Goal: Book appointment/travel/reservation

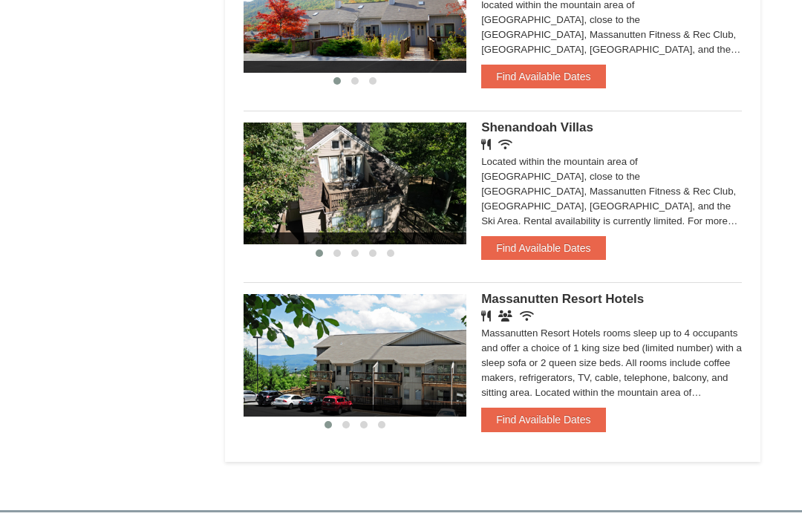
scroll to position [1109, 0]
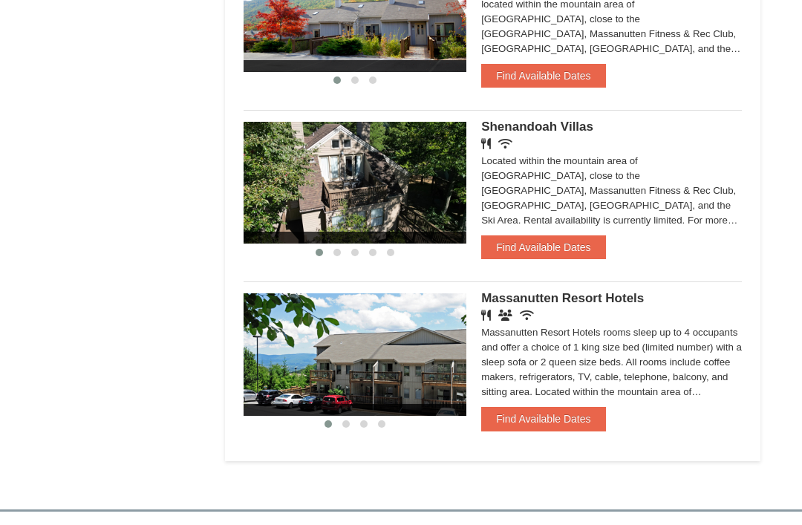
click at [549, 415] on button "Find Available Dates" at bounding box center [543, 420] width 124 height 24
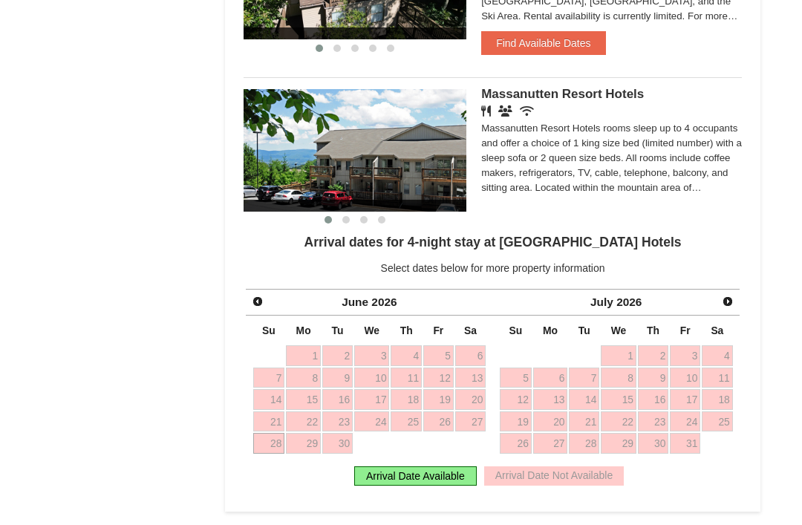
scroll to position [1300, 0]
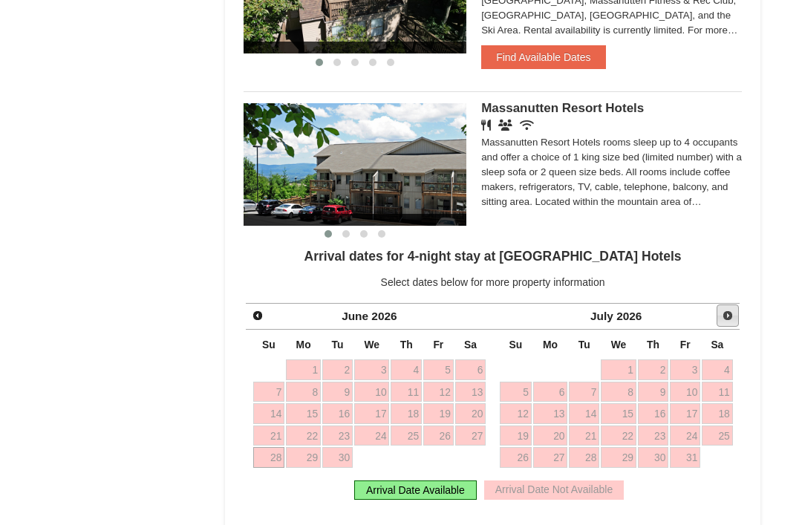
click at [733, 310] on span "Next" at bounding box center [728, 316] width 12 height 12
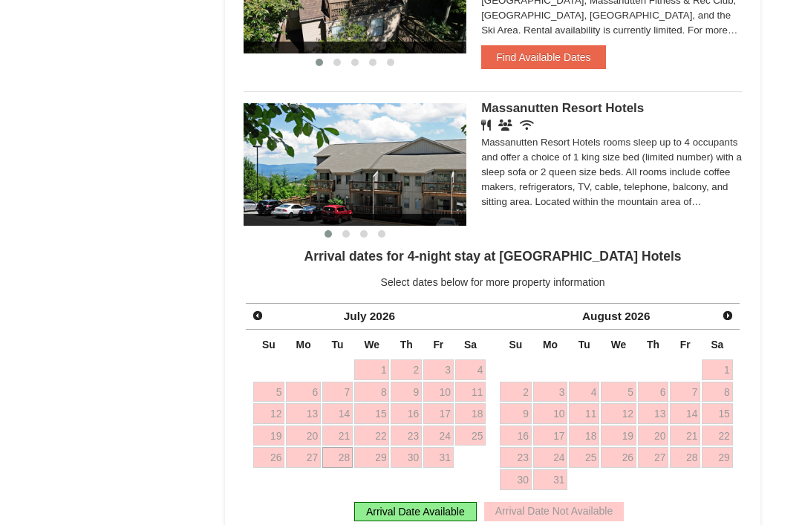
click at [736, 309] on link "Next" at bounding box center [727, 315] width 21 height 21
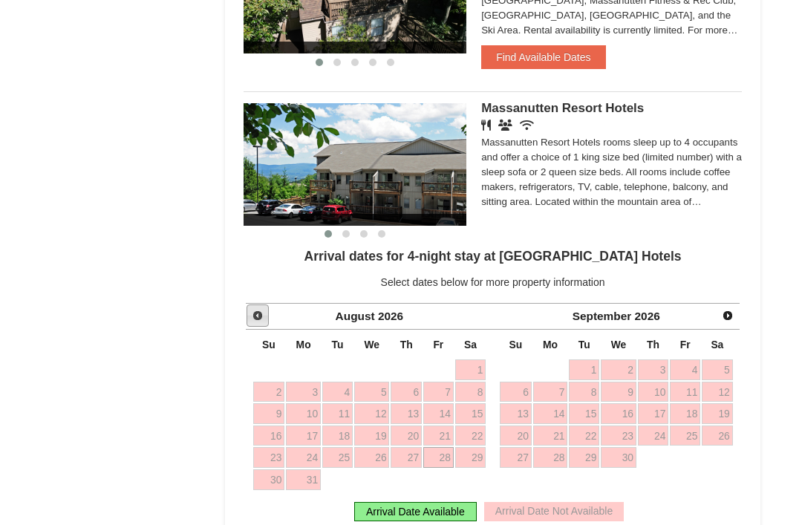
click at [265, 304] on link "Prev" at bounding box center [257, 315] width 22 height 22
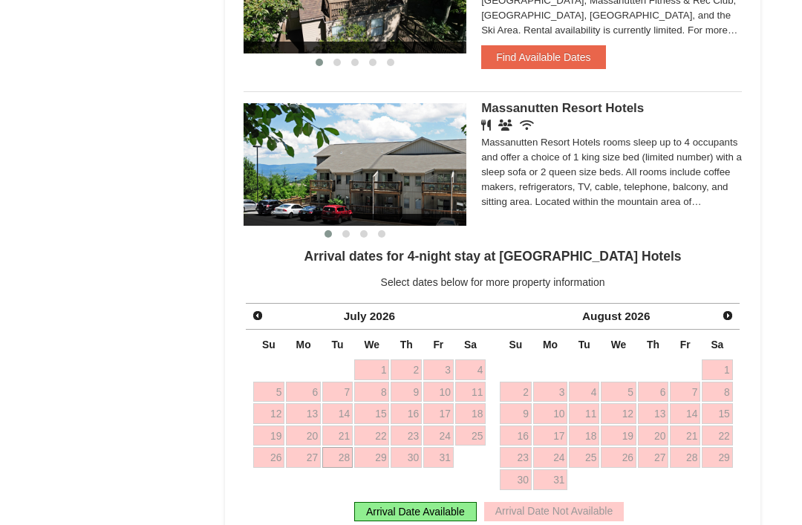
click at [249, 307] on link "Prev" at bounding box center [257, 315] width 21 height 21
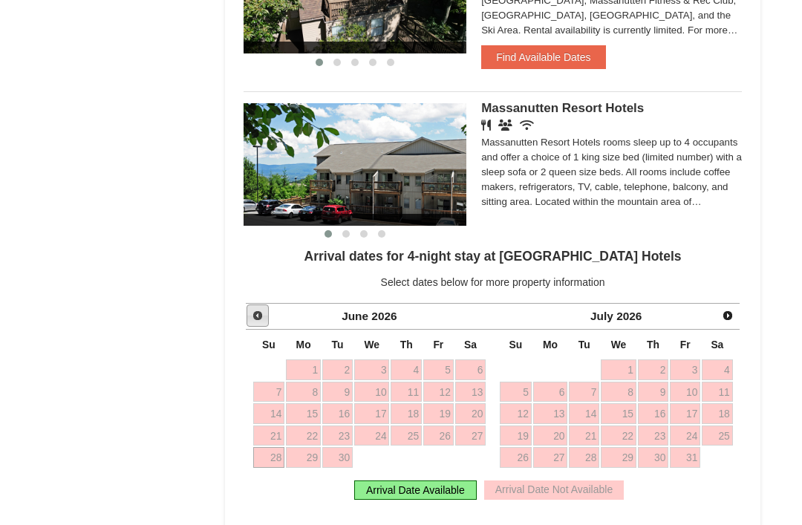
click at [249, 311] on link "Prev" at bounding box center [257, 315] width 22 height 22
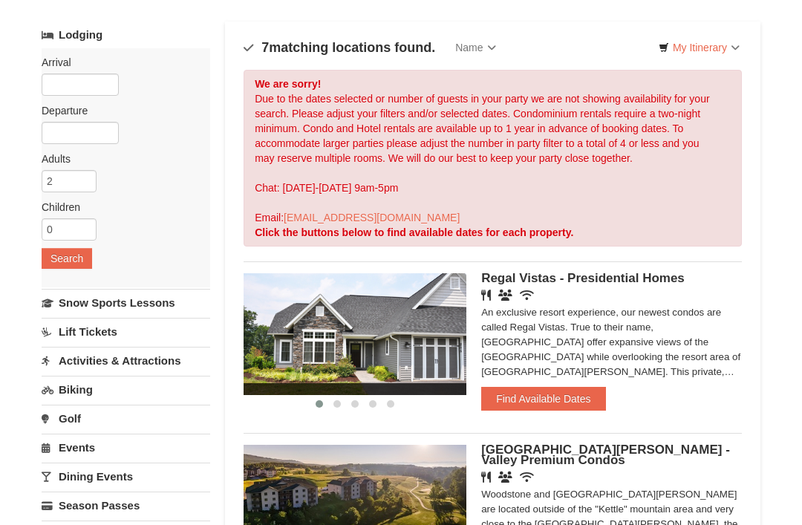
scroll to position [0, 0]
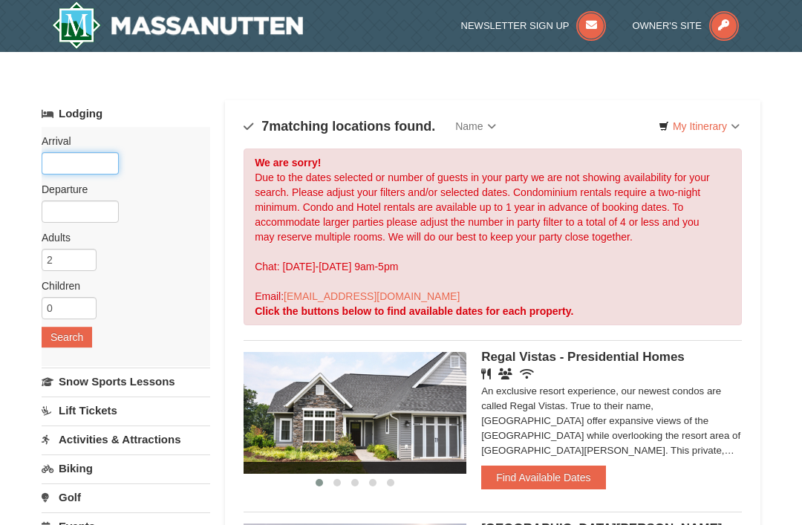
click at [63, 166] on input "text" at bounding box center [80, 163] width 77 height 22
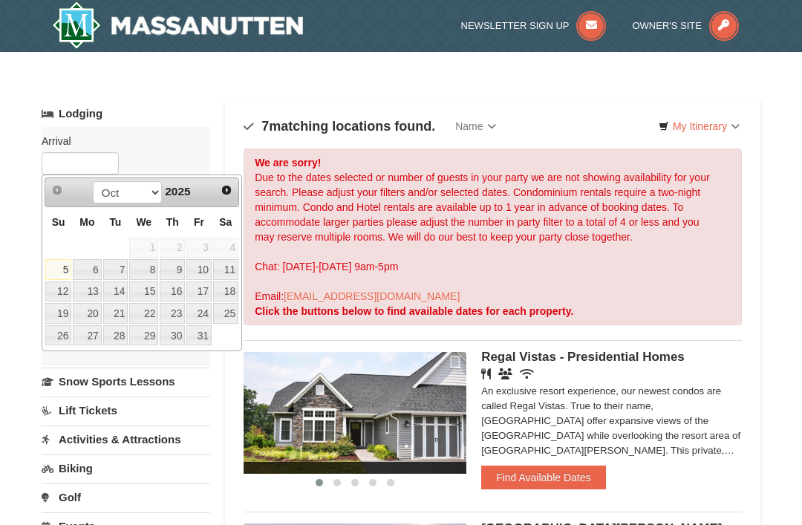
click at [212, 192] on div "Prev Next Oct Nov Dec 2025" at bounding box center [142, 192] width 194 height 30
click at [234, 186] on link "Next" at bounding box center [226, 190] width 21 height 21
click at [229, 190] on span "Next" at bounding box center [226, 190] width 12 height 12
click at [229, 189] on span "Next" at bounding box center [226, 190] width 12 height 12
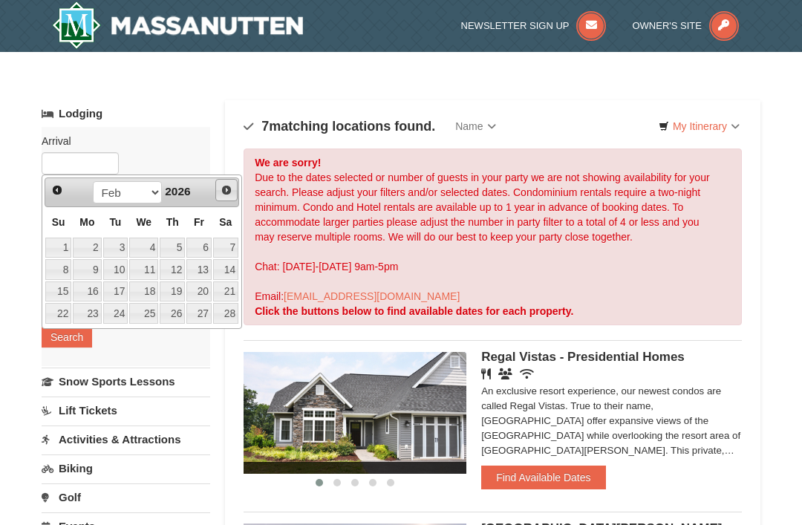
click at [229, 186] on span "Next" at bounding box center [226, 190] width 12 height 12
click at [228, 189] on span "Next" at bounding box center [226, 190] width 12 height 12
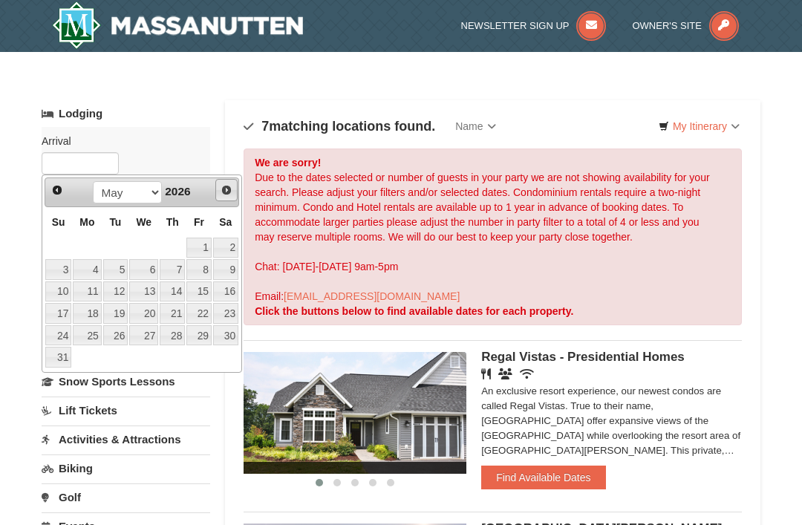
click at [231, 189] on span "Next" at bounding box center [226, 190] width 12 height 12
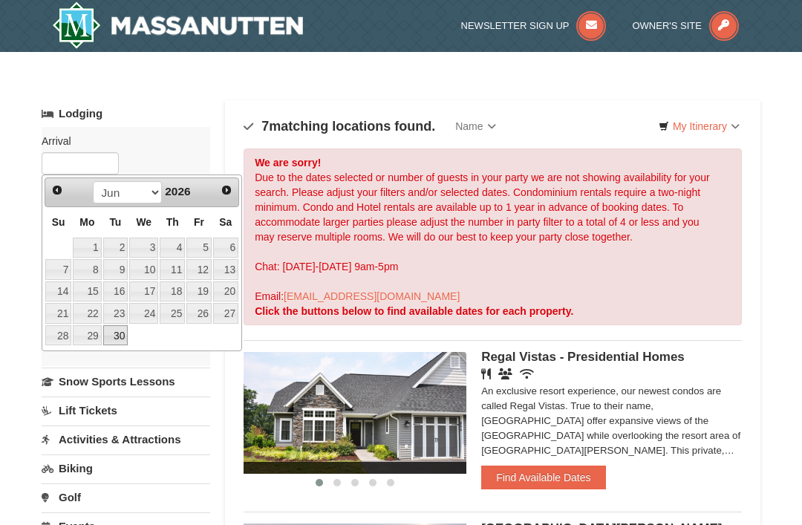
click at [114, 333] on link "30" at bounding box center [115, 335] width 25 height 21
type input "06/30/2026"
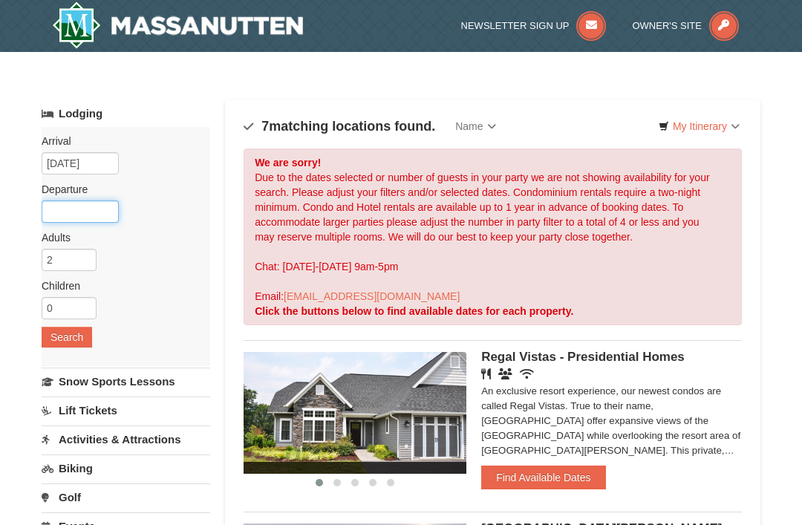
click at [55, 215] on input "text" at bounding box center [80, 211] width 77 height 22
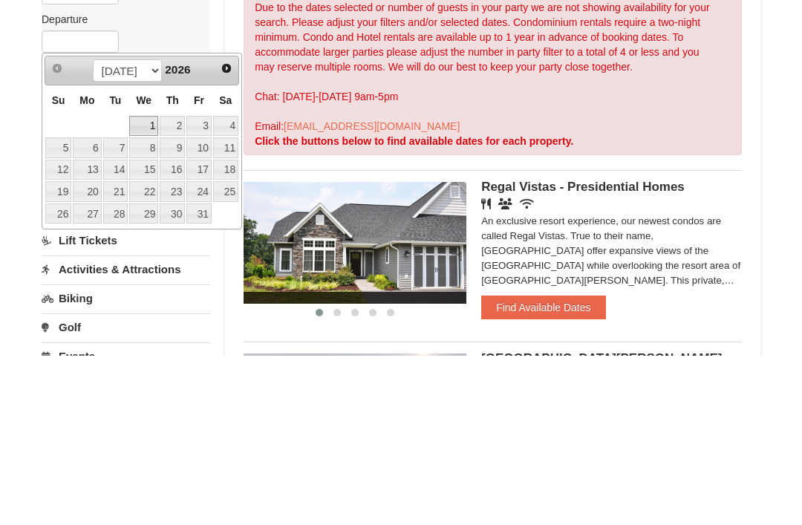
click at [177, 286] on link "2" at bounding box center [172, 296] width 25 height 21
type input "07/02/2026"
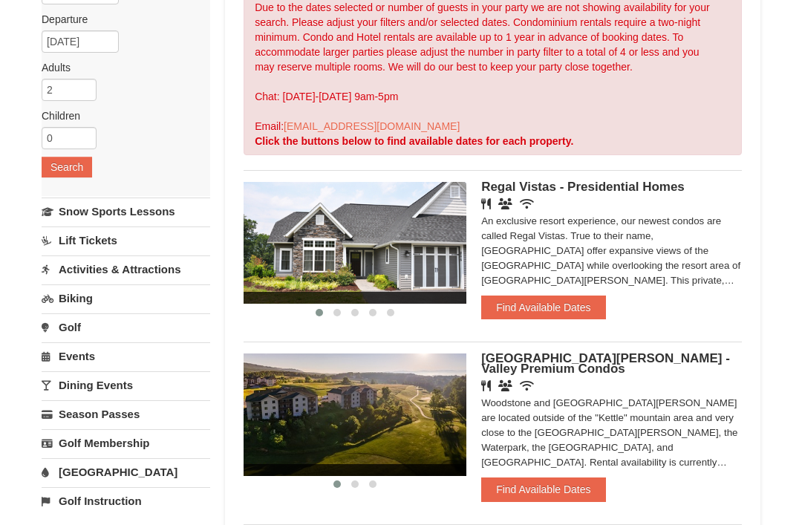
click at [47, 171] on button "Search" at bounding box center [67, 167] width 50 height 21
